Goal: Navigation & Orientation: Find specific page/section

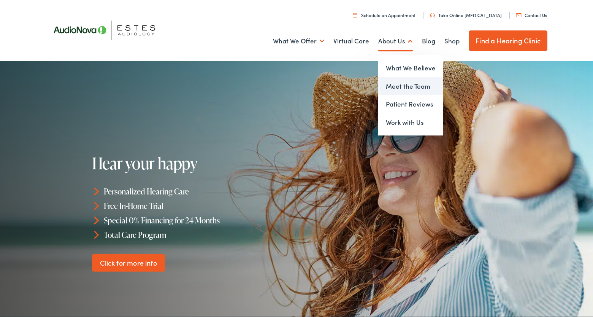
click at [399, 83] on link "Meet the Team" at bounding box center [410, 86] width 65 height 18
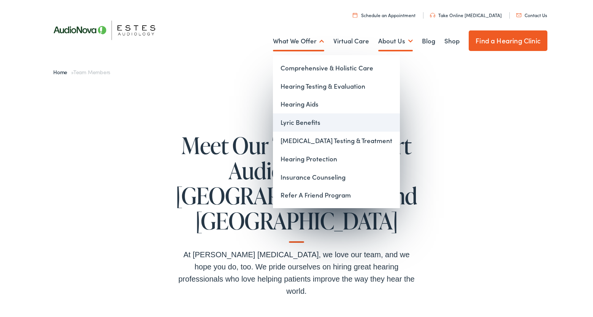
click at [300, 122] on link "Lyric Benefits" at bounding box center [336, 122] width 127 height 18
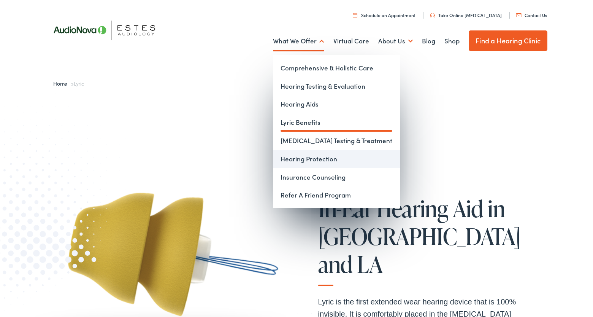
click at [301, 159] on link "Hearing Protection" at bounding box center [336, 159] width 127 height 18
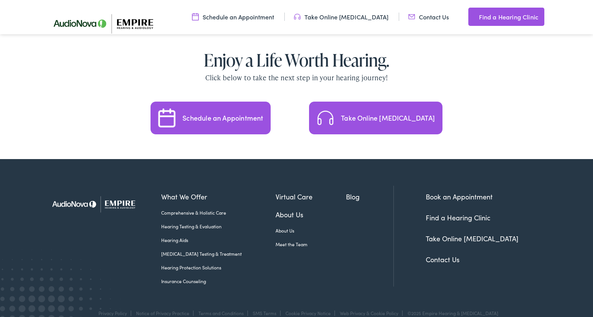
scroll to position [1633, 0]
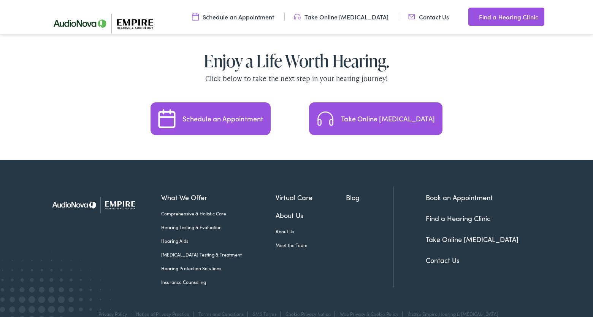
click at [431, 213] on link "Find a Hearing Clinic" at bounding box center [458, 218] width 65 height 10
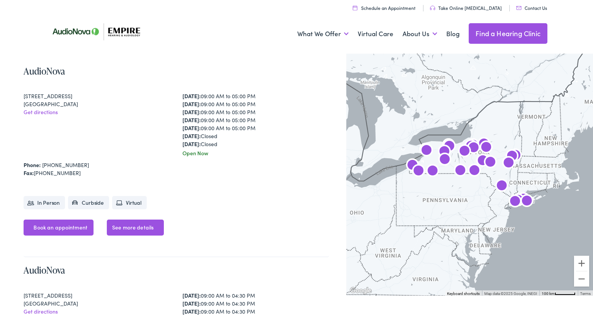
scroll to position [355, 0]
